Goal: Book appointment/travel/reservation

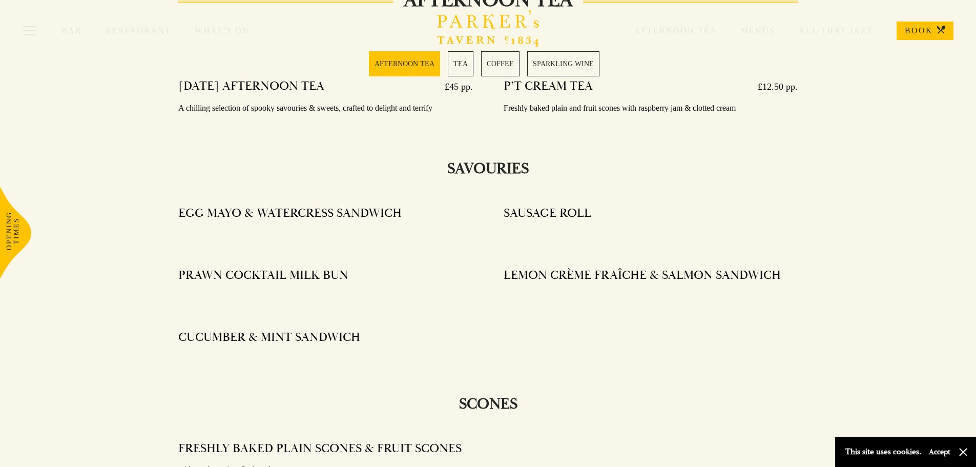
click at [409, 64] on link "AFTERNOON TEA" at bounding box center [404, 63] width 71 height 25
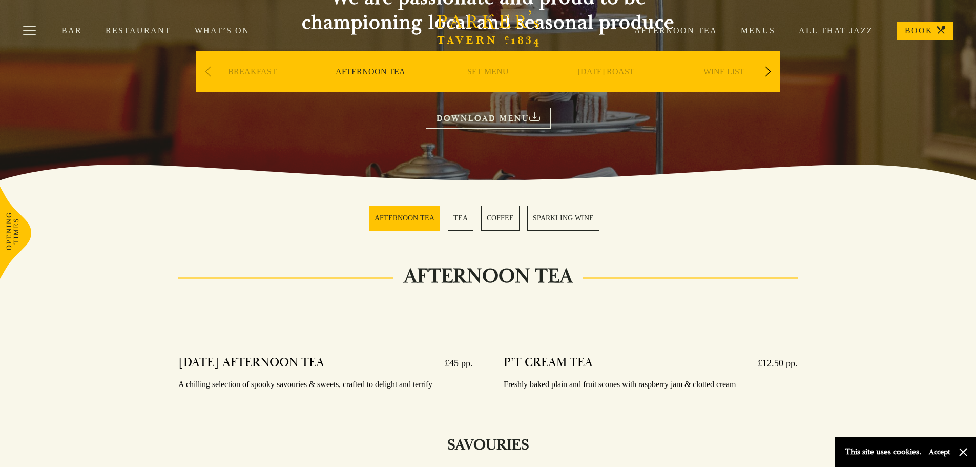
scroll to position [96, 0]
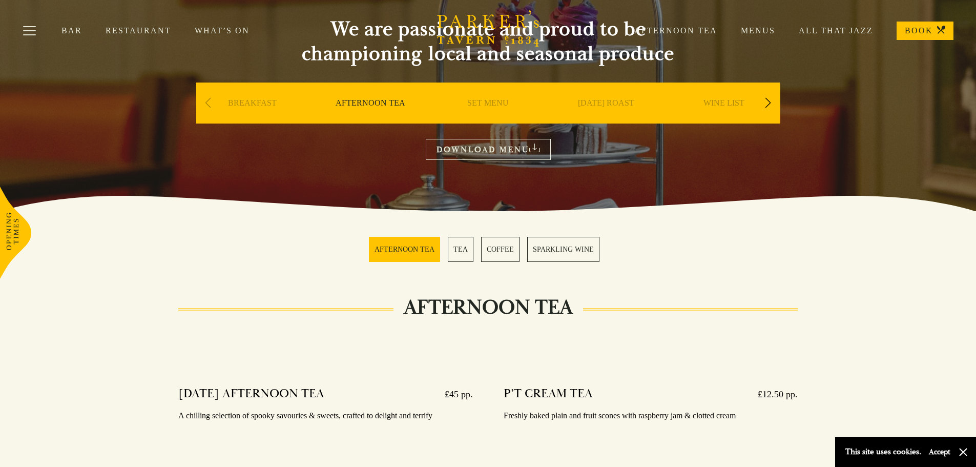
click at [912, 28] on link "BOOK" at bounding box center [924, 31] width 57 height 18
click at [414, 247] on link "AFTERNOON TEA" at bounding box center [404, 249] width 71 height 25
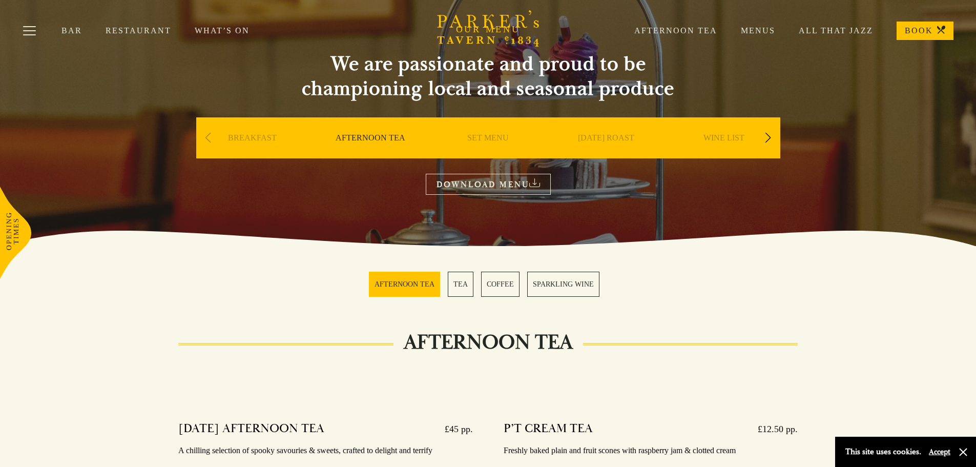
scroll to position [0, 0]
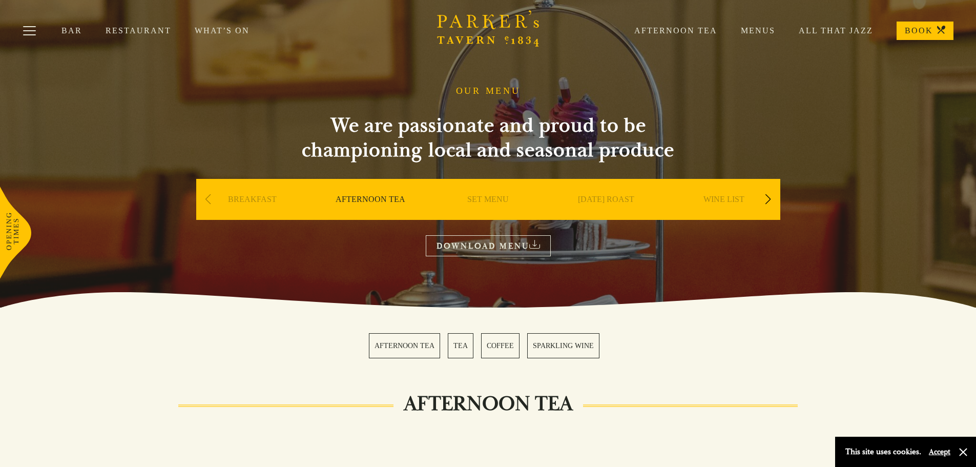
click at [703, 34] on link "Afternoon Tea" at bounding box center [664, 31] width 107 height 10
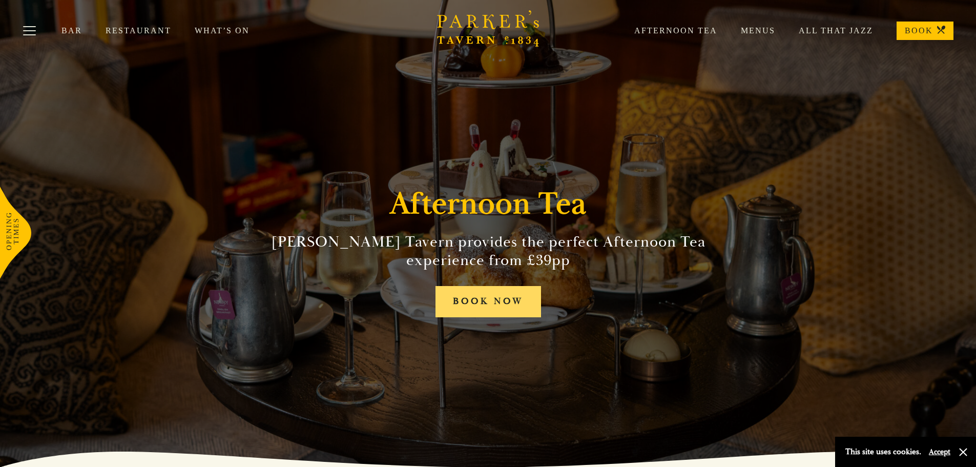
click at [494, 300] on link "BOOK NOW" at bounding box center [488, 301] width 106 height 31
